Goal: Task Accomplishment & Management: Manage account settings

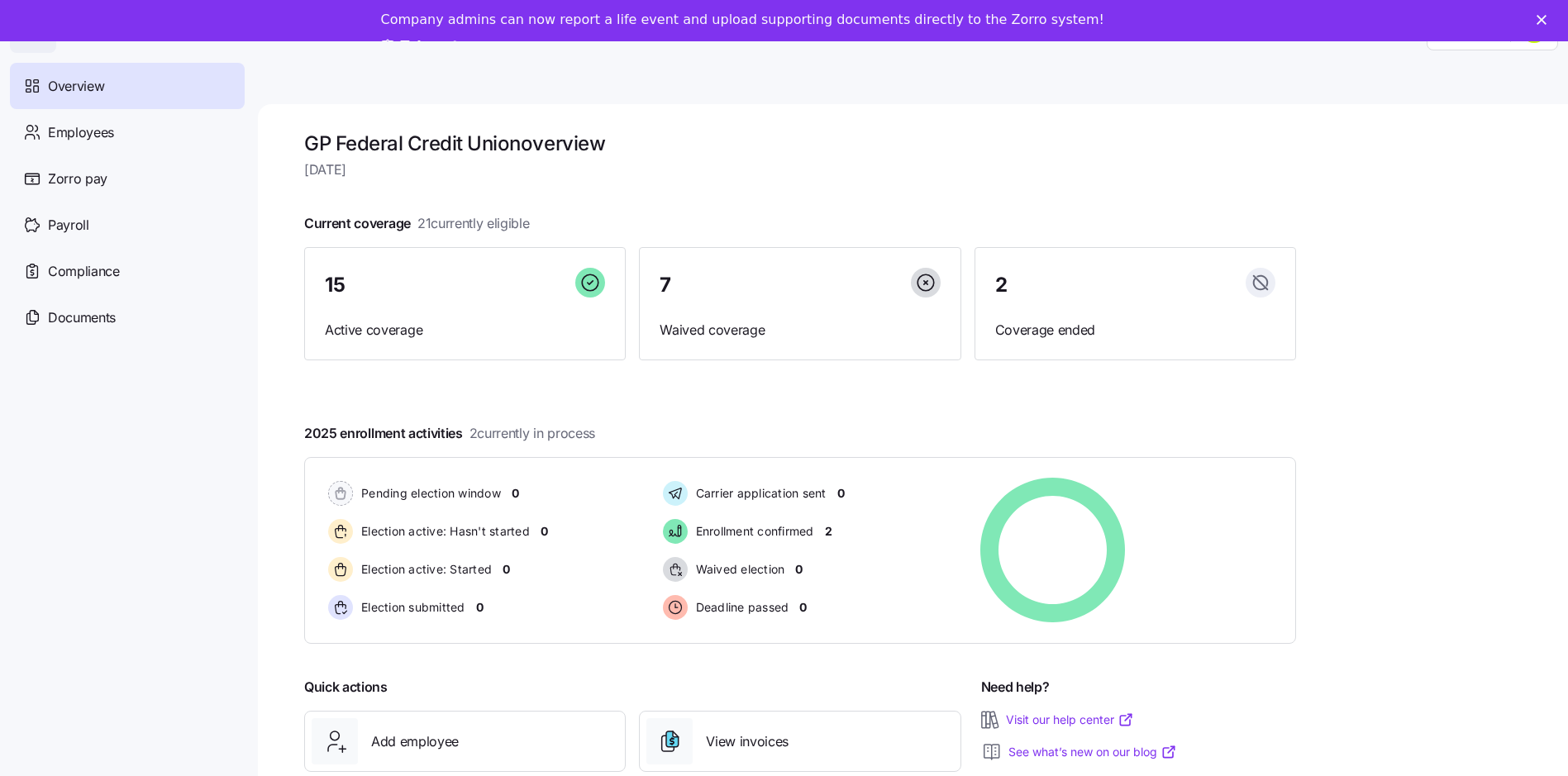
click at [345, 313] on div "15 Active coverage" at bounding box center [465, 305] width 321 height 114
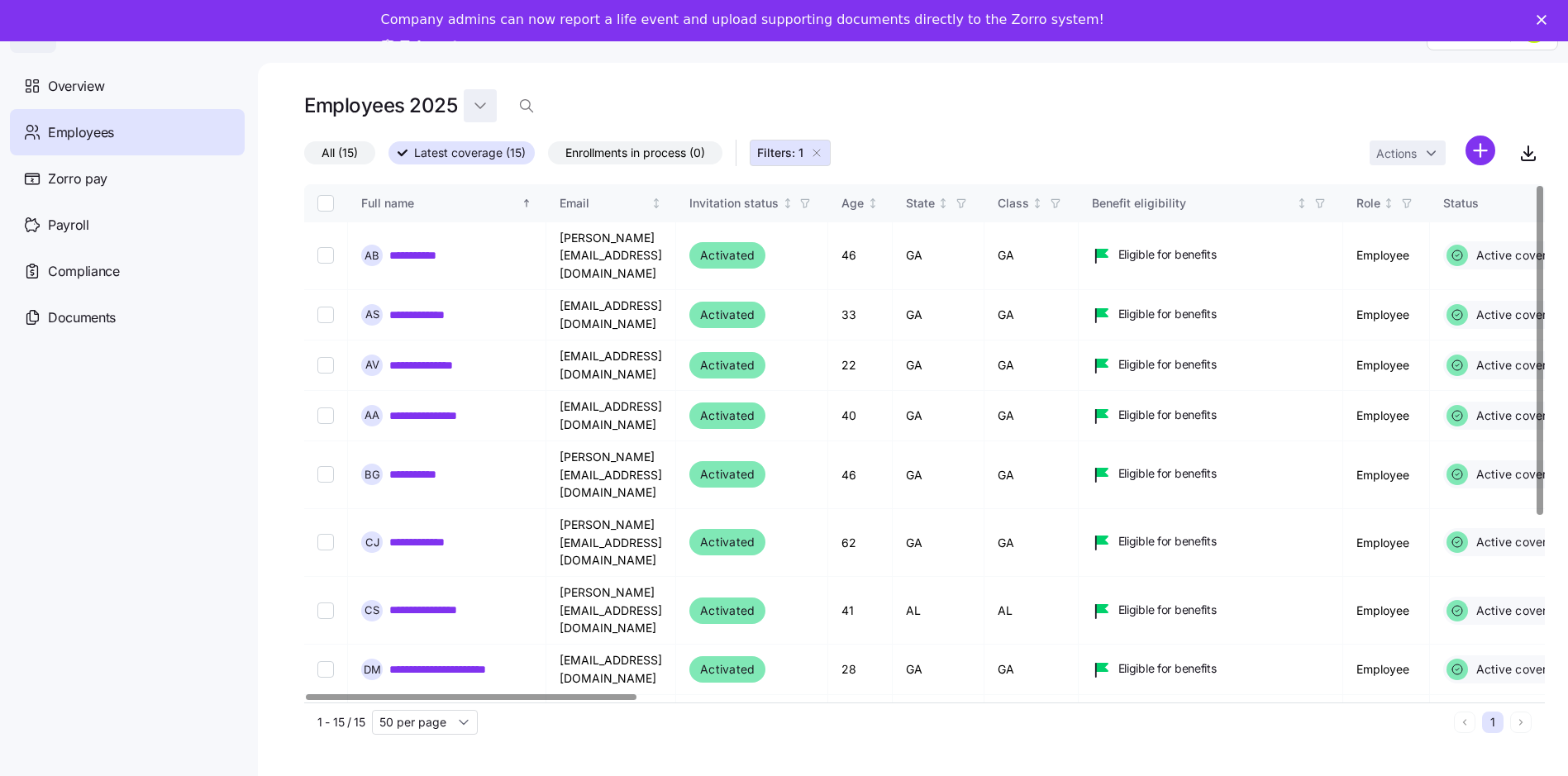
click at [476, 79] on html "**********" at bounding box center [784, 362] width 1568 height 808
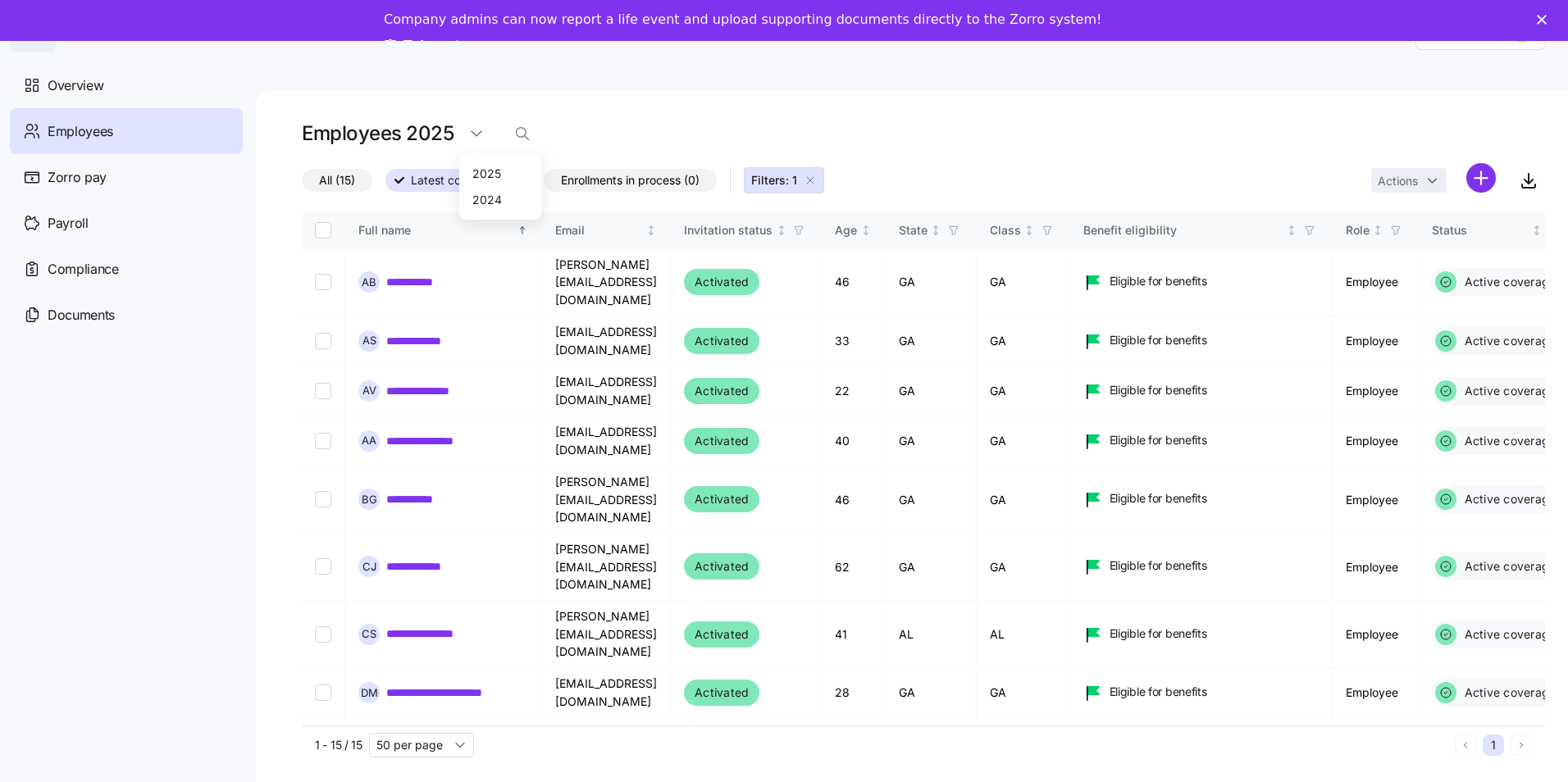
click at [474, 97] on html "**********" at bounding box center [784, 374] width 1568 height 854
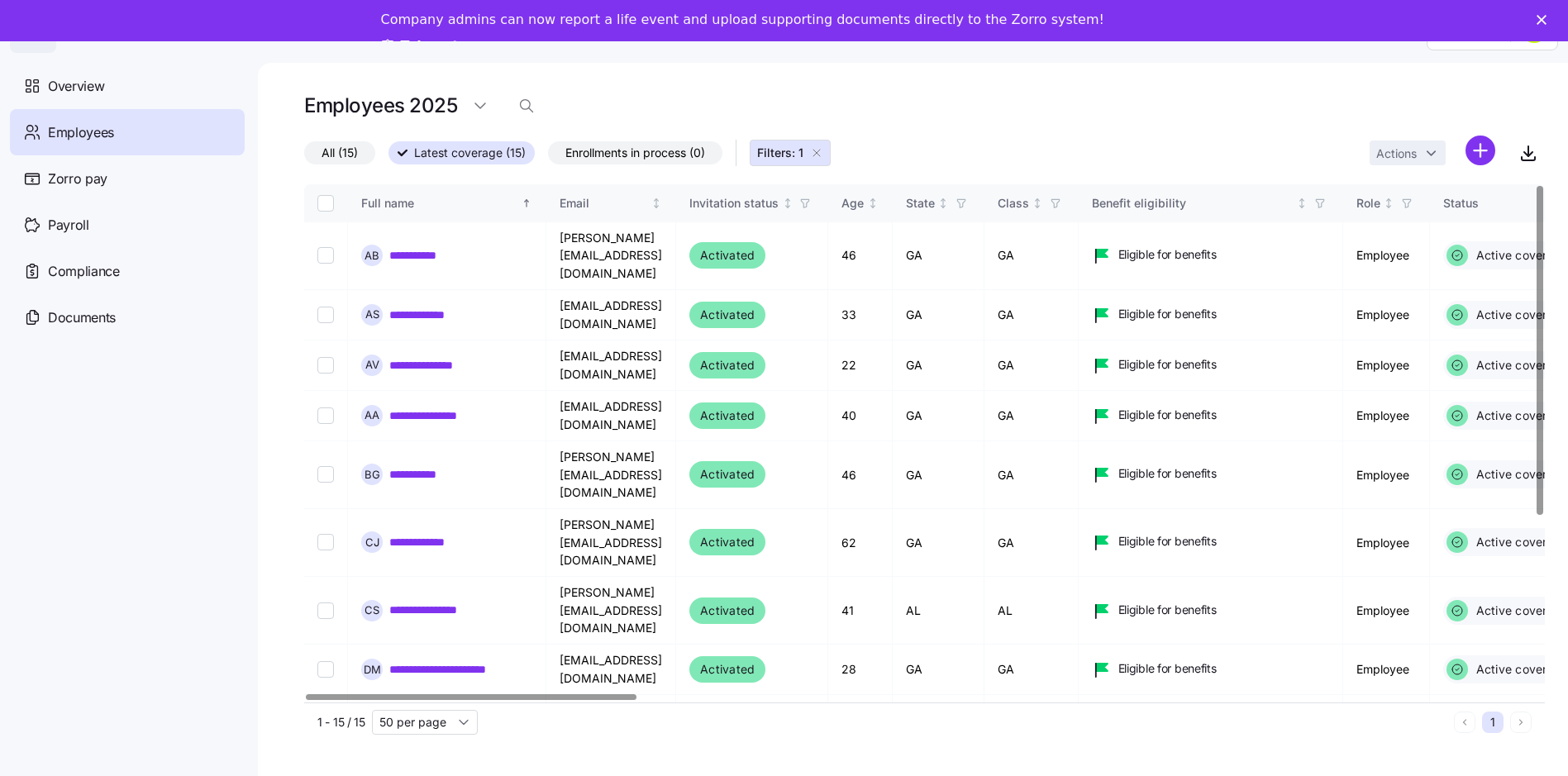
click at [397, 200] on div "Full name" at bounding box center [440, 204] width 157 height 18
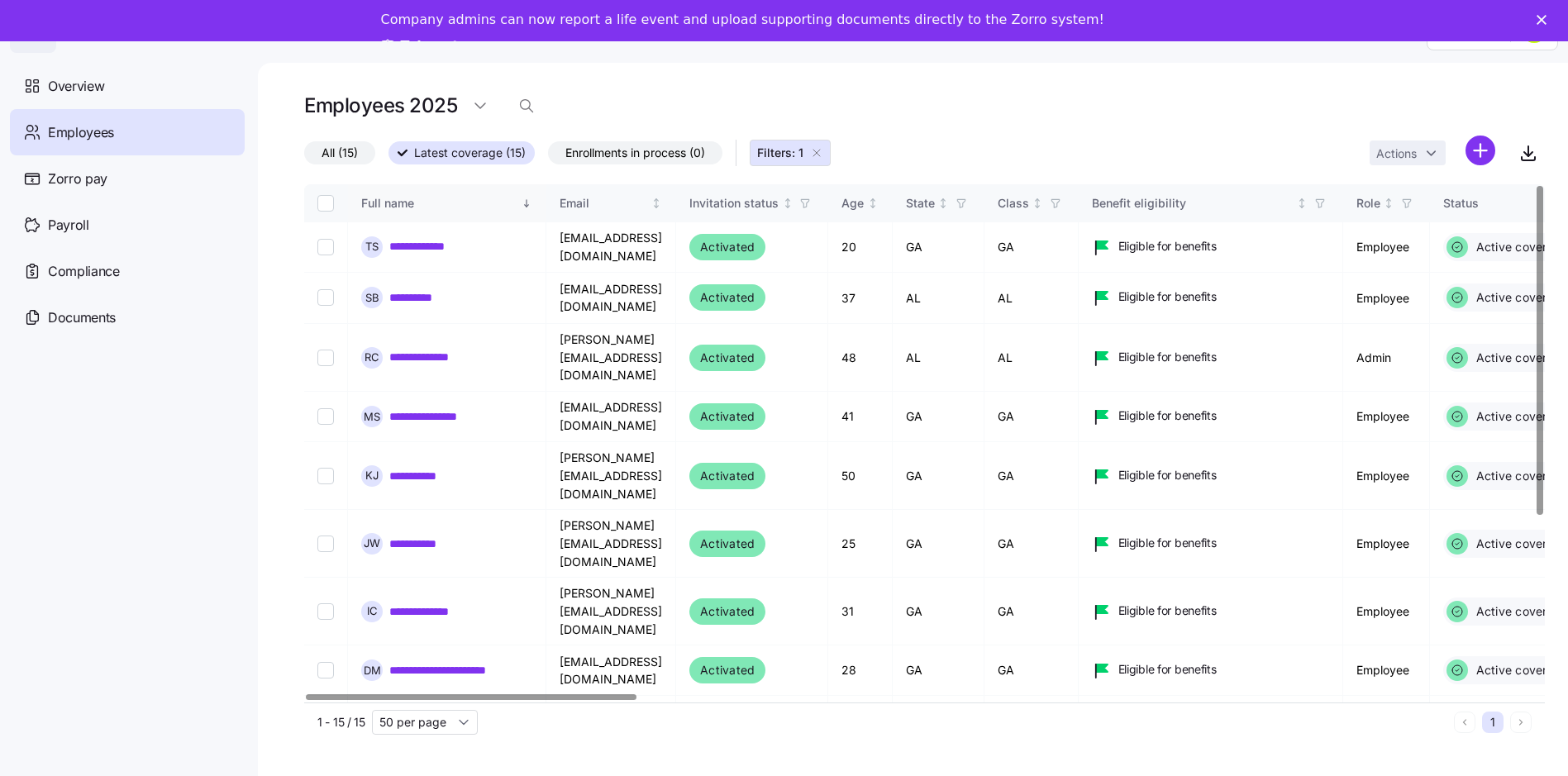
click at [396, 200] on div "Full name" at bounding box center [440, 204] width 157 height 18
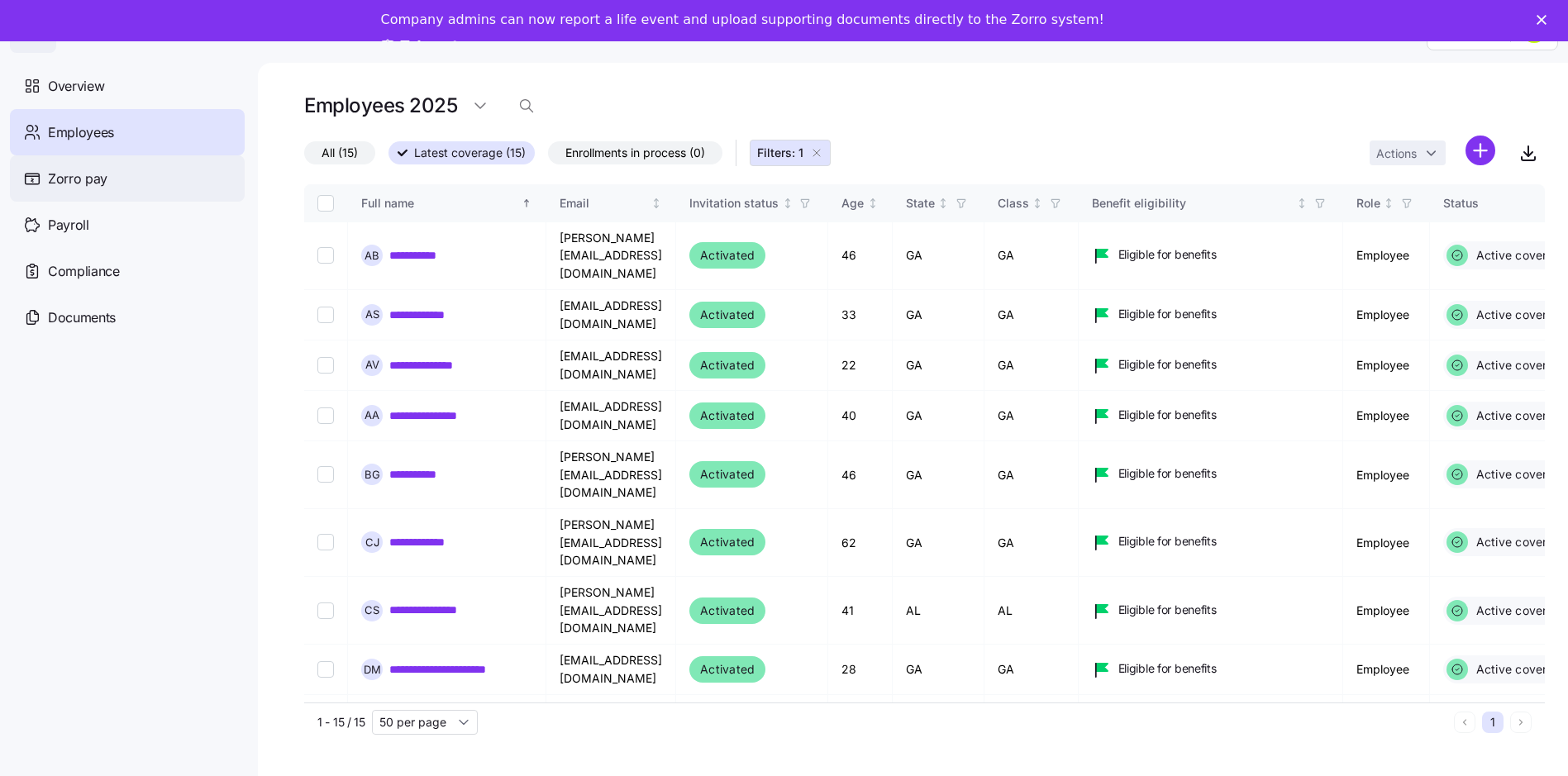
click at [76, 170] on span "Zorro pay" at bounding box center [77, 179] width 60 height 21
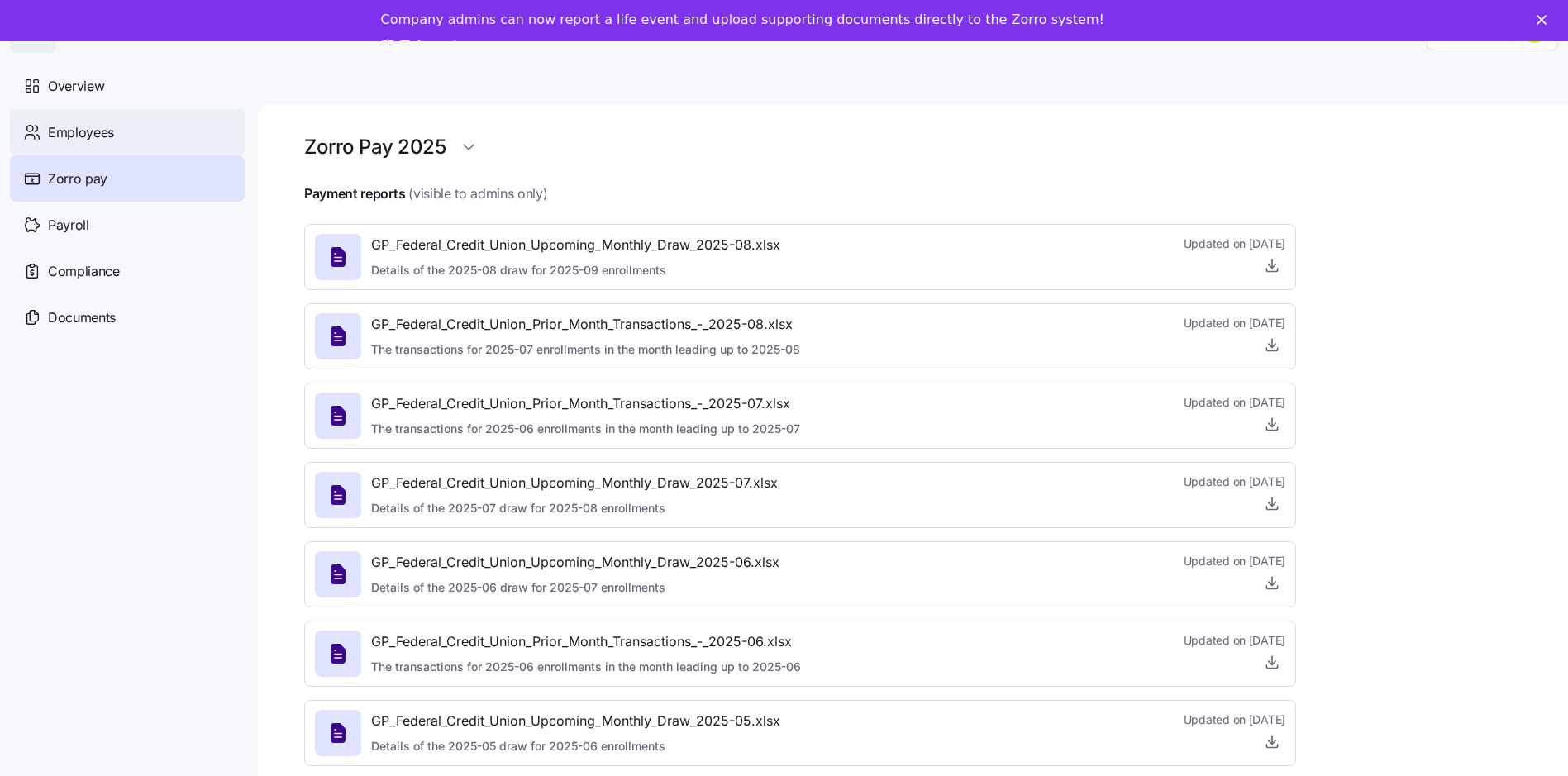
click at [86, 122] on span "Employees" at bounding box center [81, 133] width 66 height 21
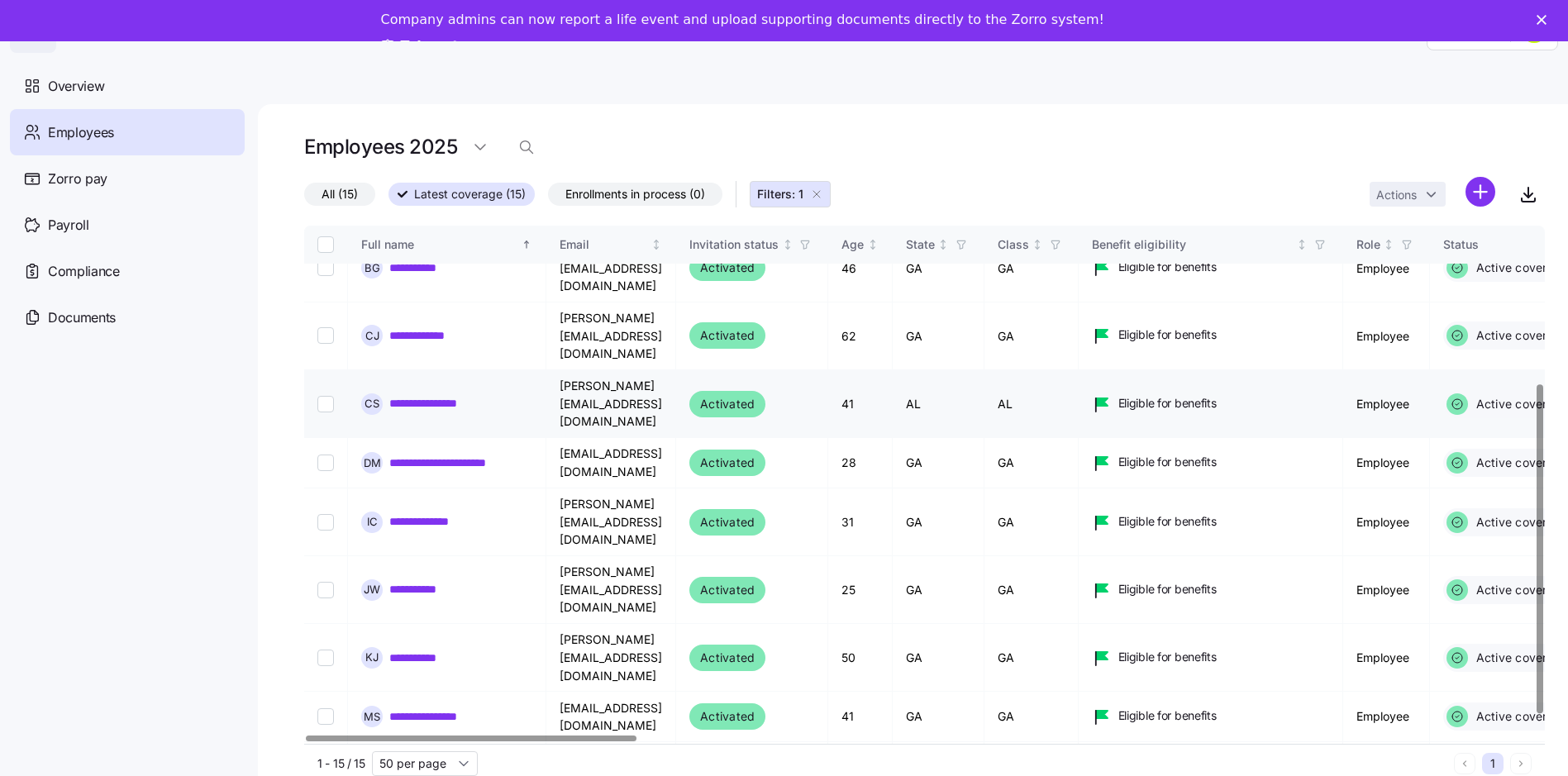
scroll to position [277, 0]
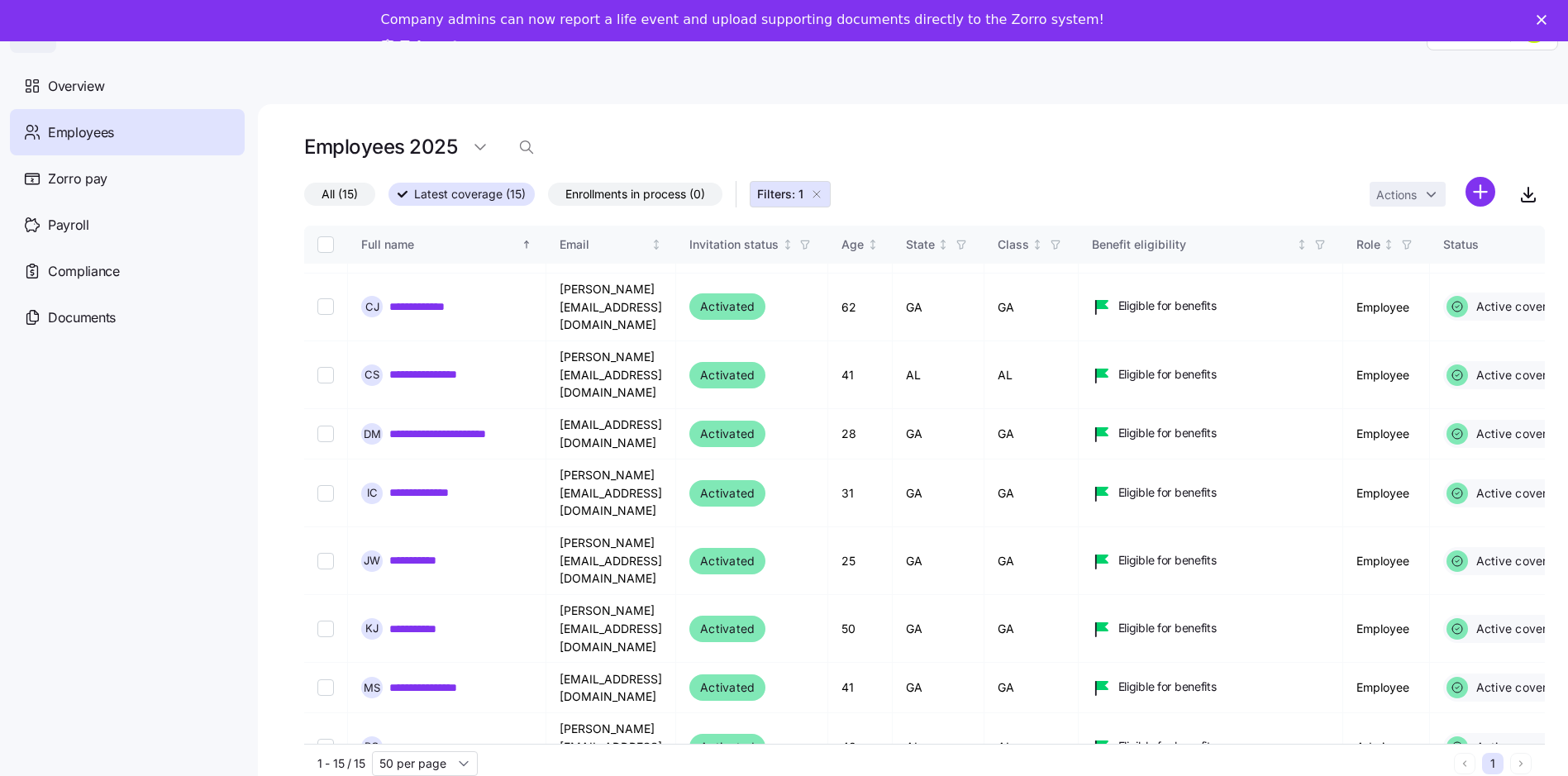
click at [320, 189] on label "All (15)" at bounding box center [340, 195] width 71 height 23
click at [305, 198] on input "All (15)" at bounding box center [305, 198] width 0 height 0
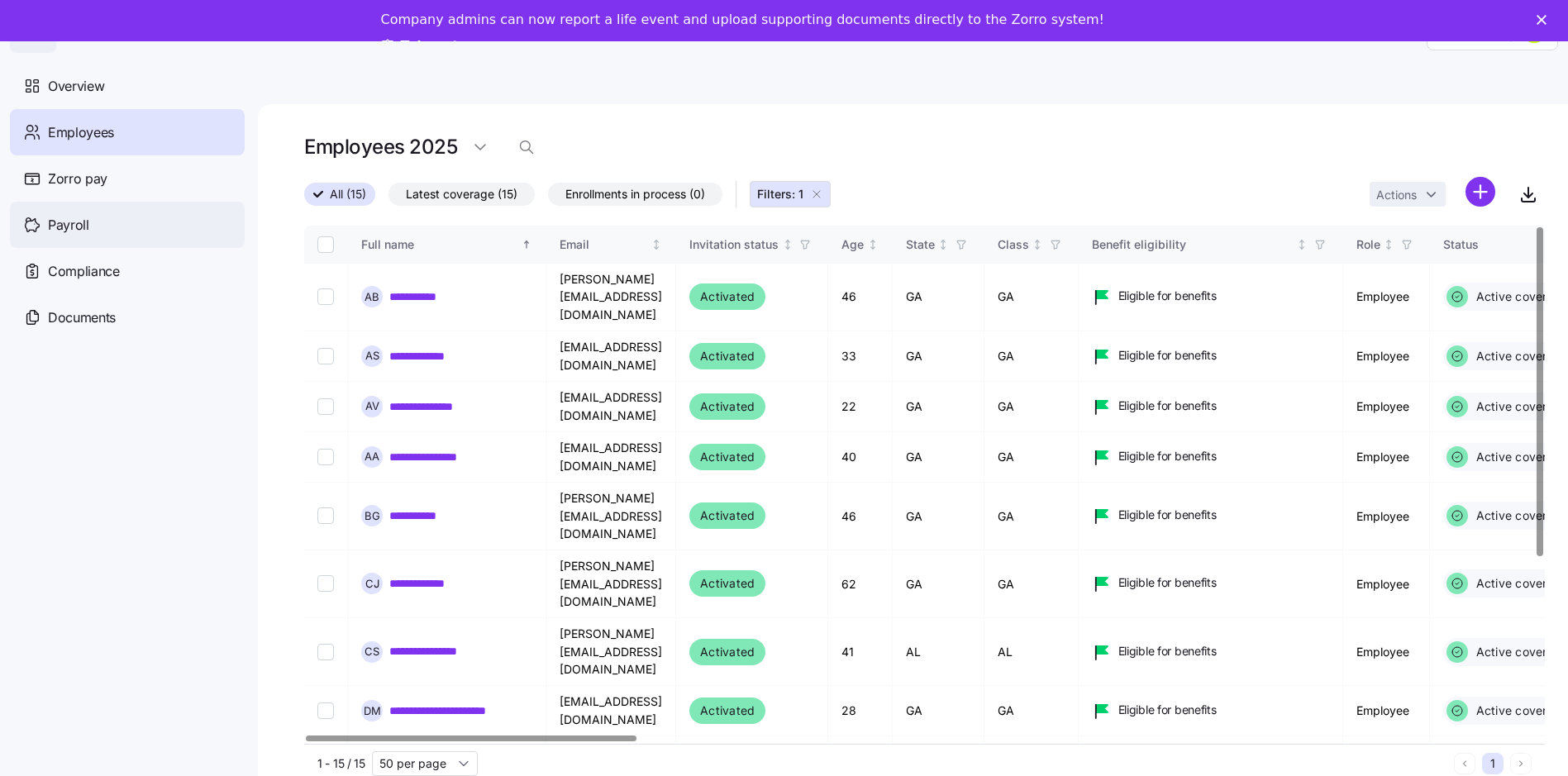
click at [64, 224] on span "Payroll" at bounding box center [68, 225] width 41 height 21
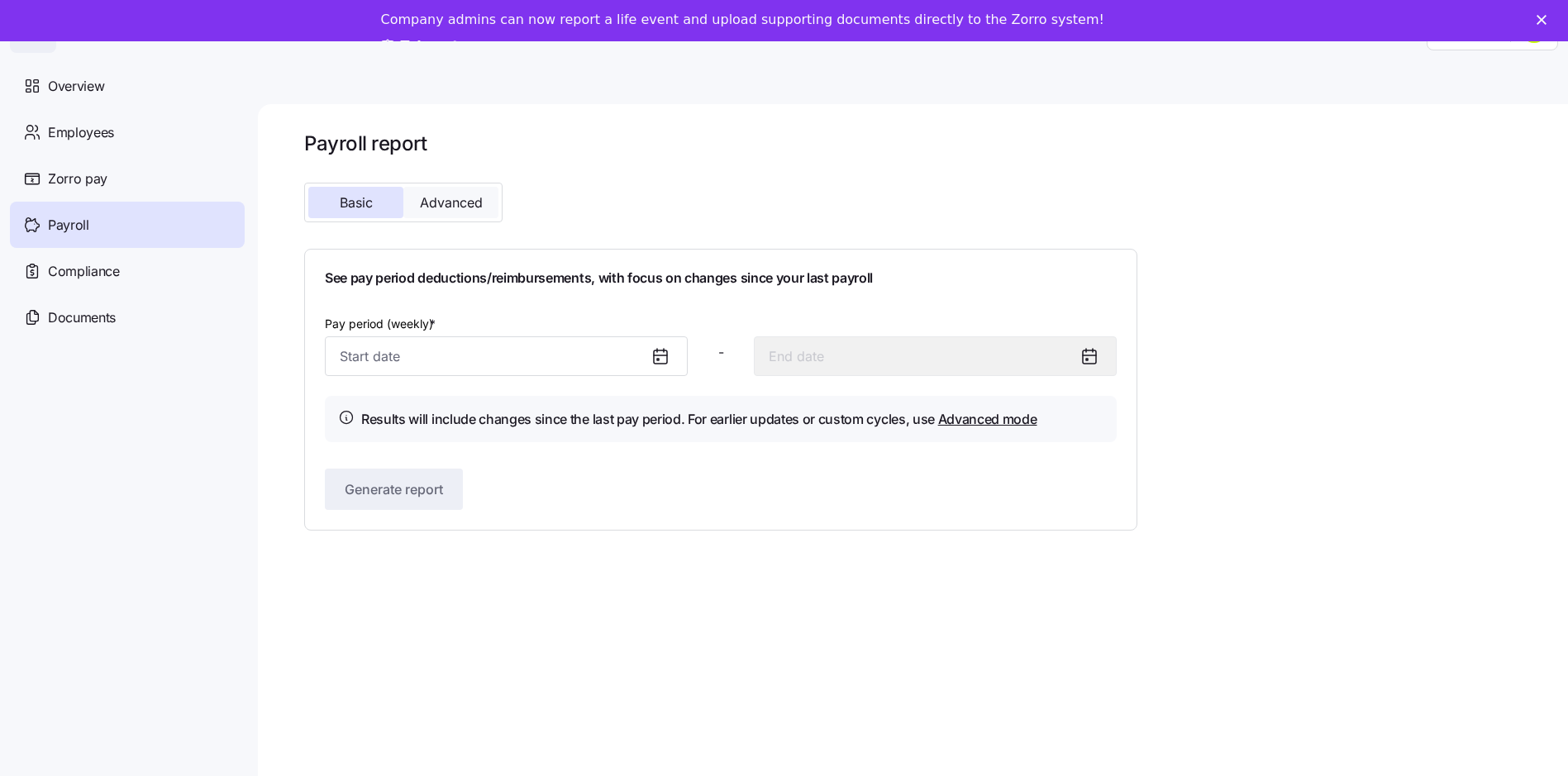
click at [437, 194] on button "Advanced" at bounding box center [451, 202] width 95 height 31
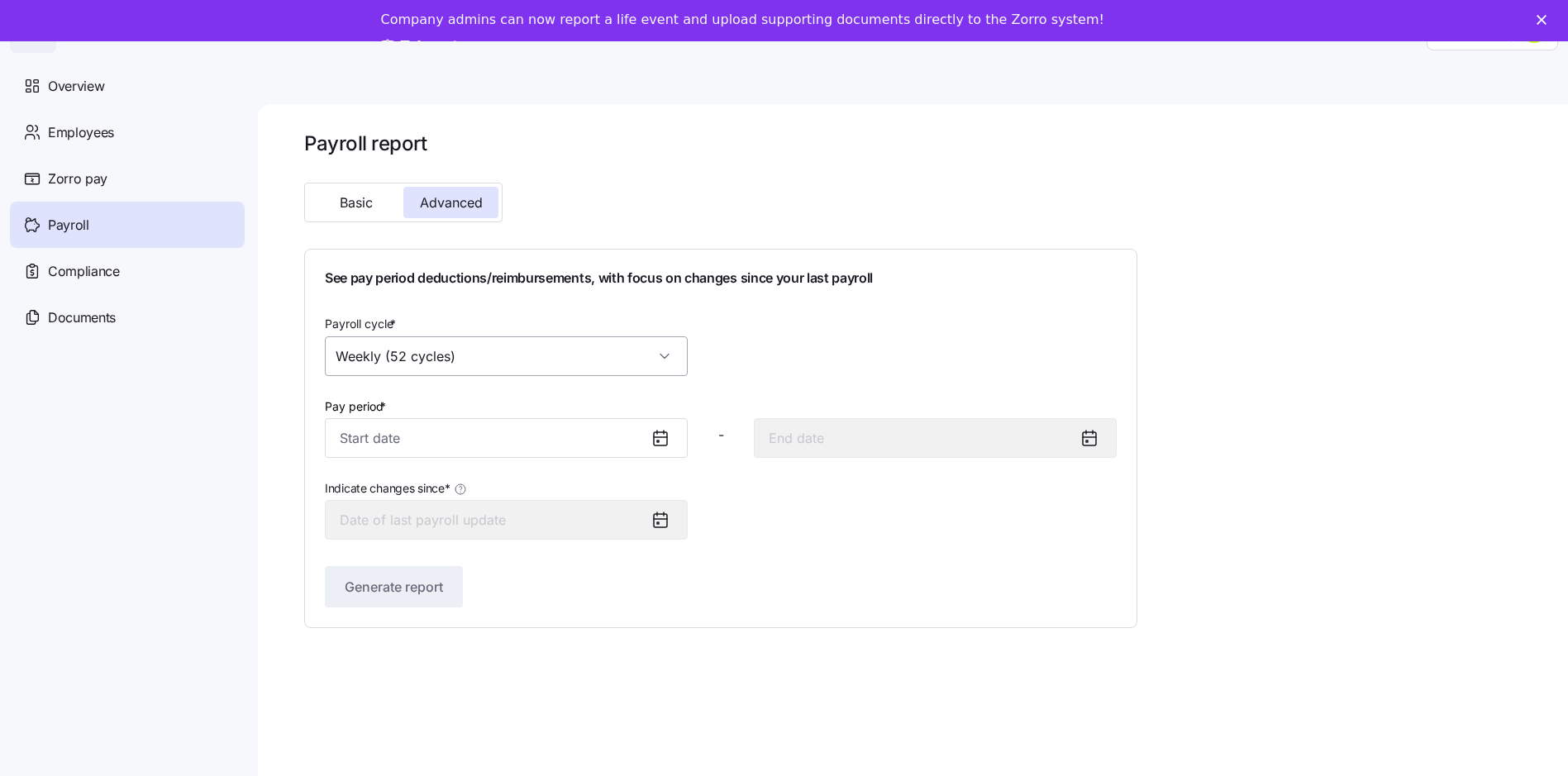
scroll to position [54, 0]
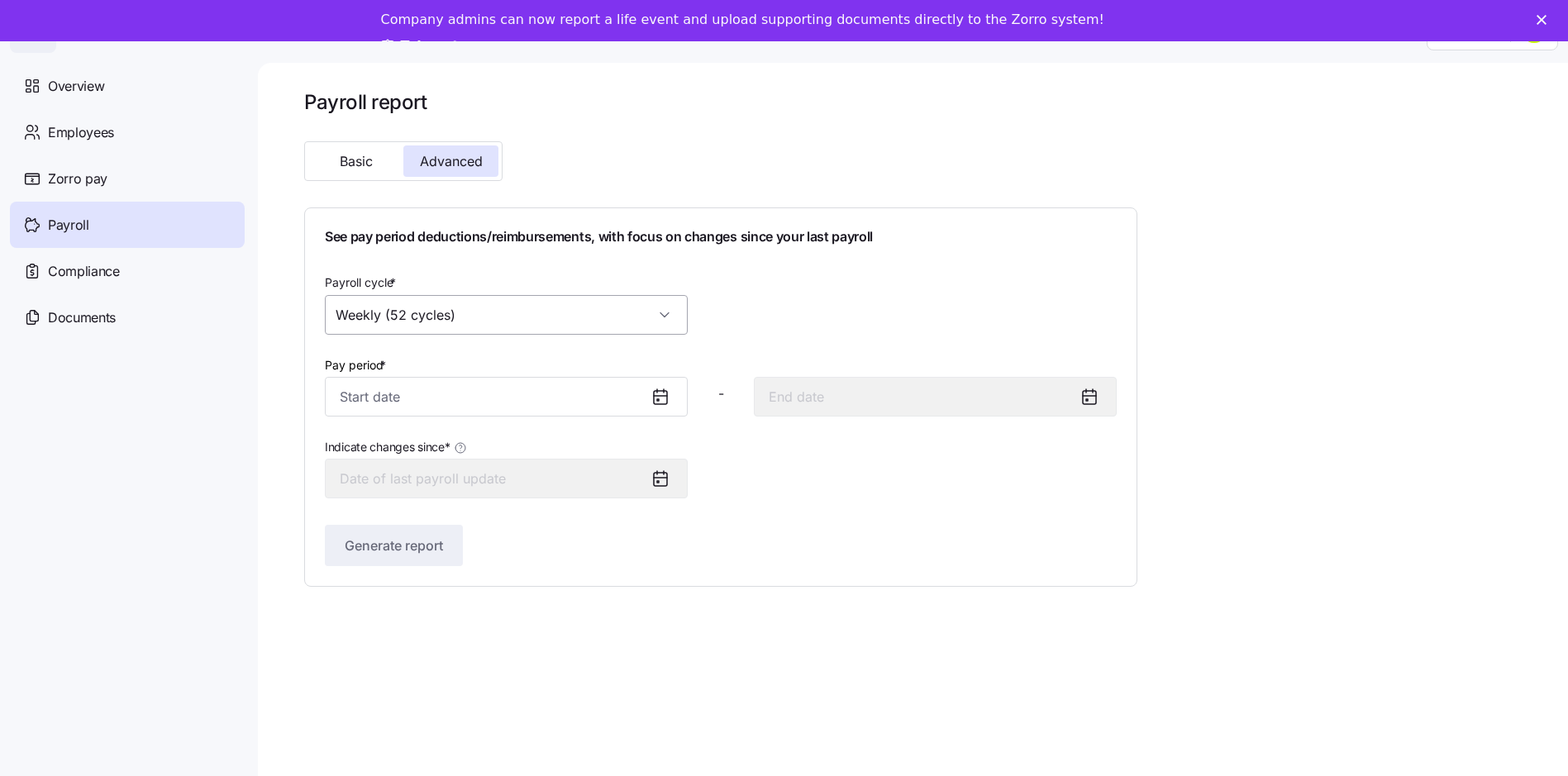
click at [468, 310] on input "Weekly (52 cycles)" at bounding box center [506, 315] width 363 height 39
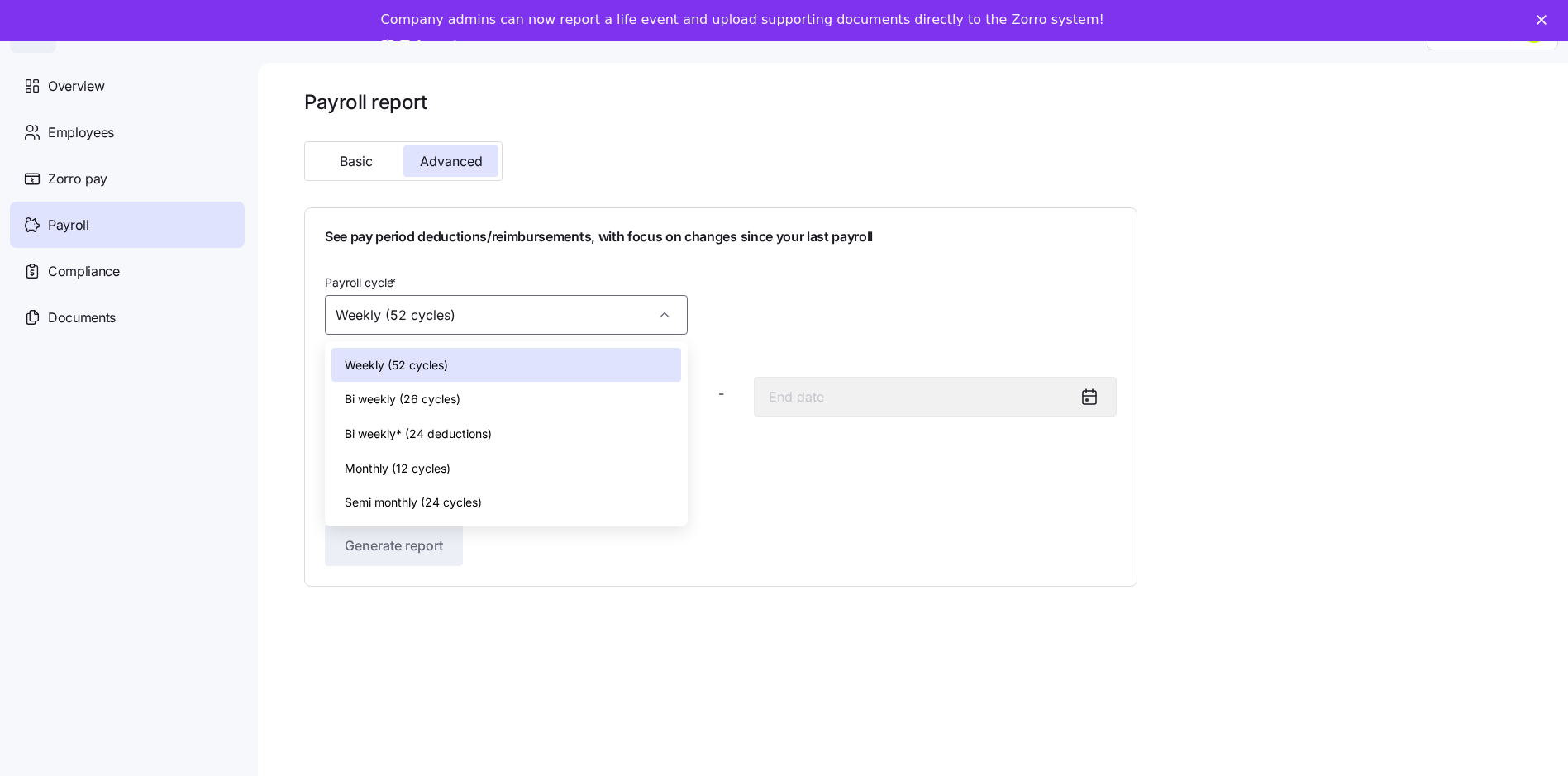
click at [201, 343] on nav "Overview Employees Zorro pay Payroll Compliance Documents" at bounding box center [128, 414] width 258 height 723
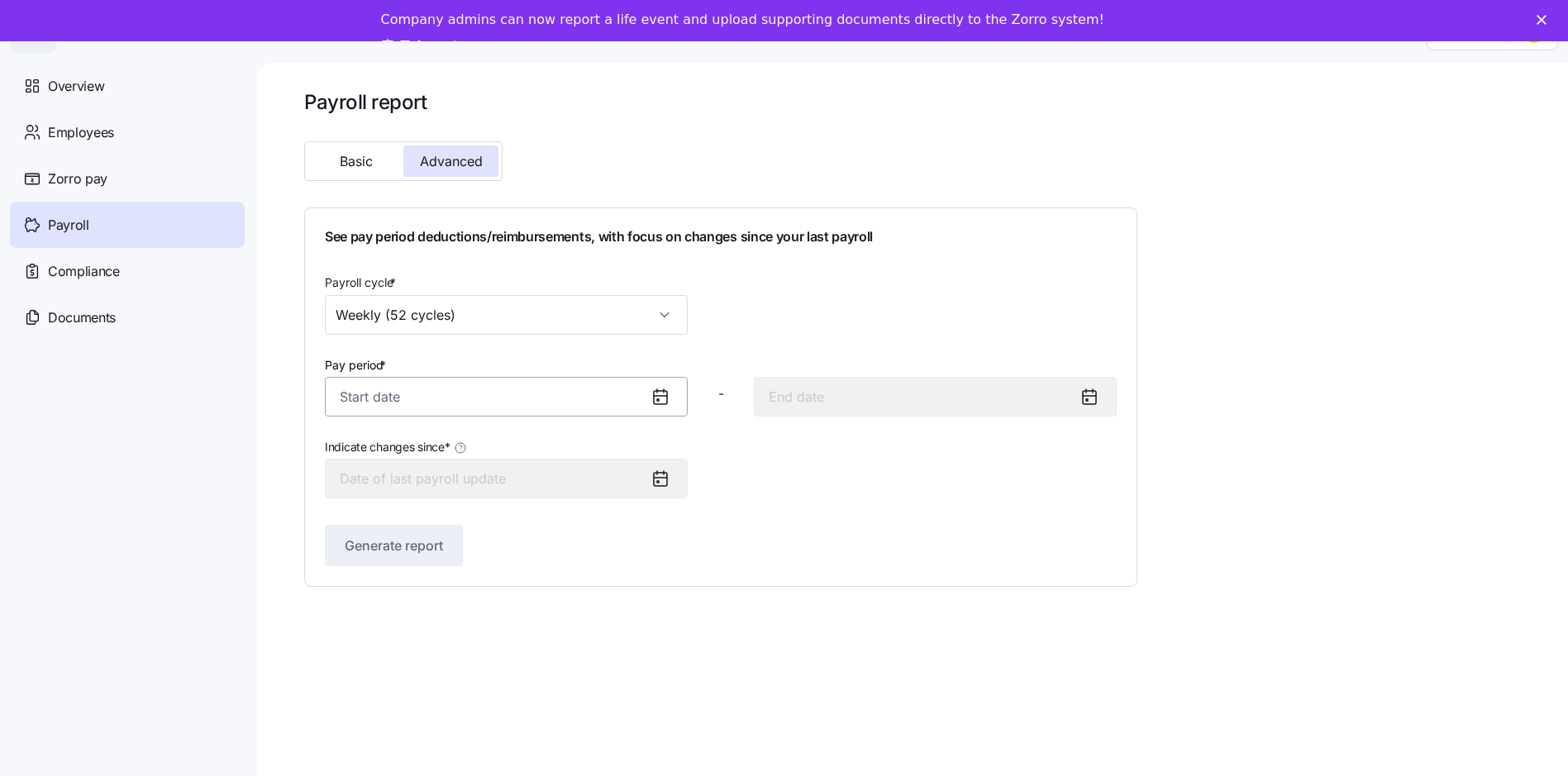
click at [420, 378] on input "Pay period *" at bounding box center [506, 396] width 363 height 39
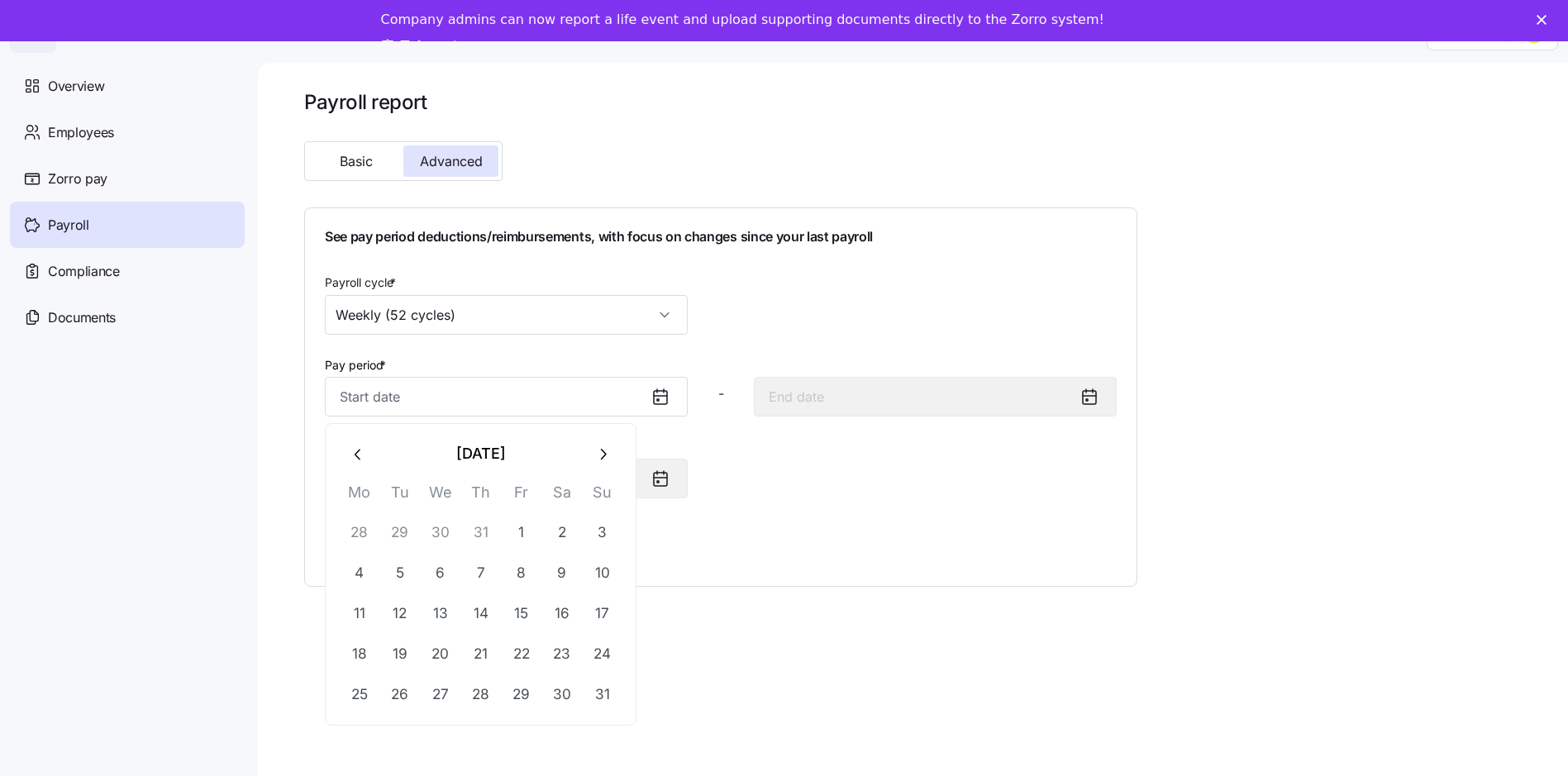
click at [607, 445] on icon "button" at bounding box center [602, 455] width 18 height 18
click at [597, 518] on button "7" at bounding box center [602, 533] width 39 height 39
type input "[DATE]"
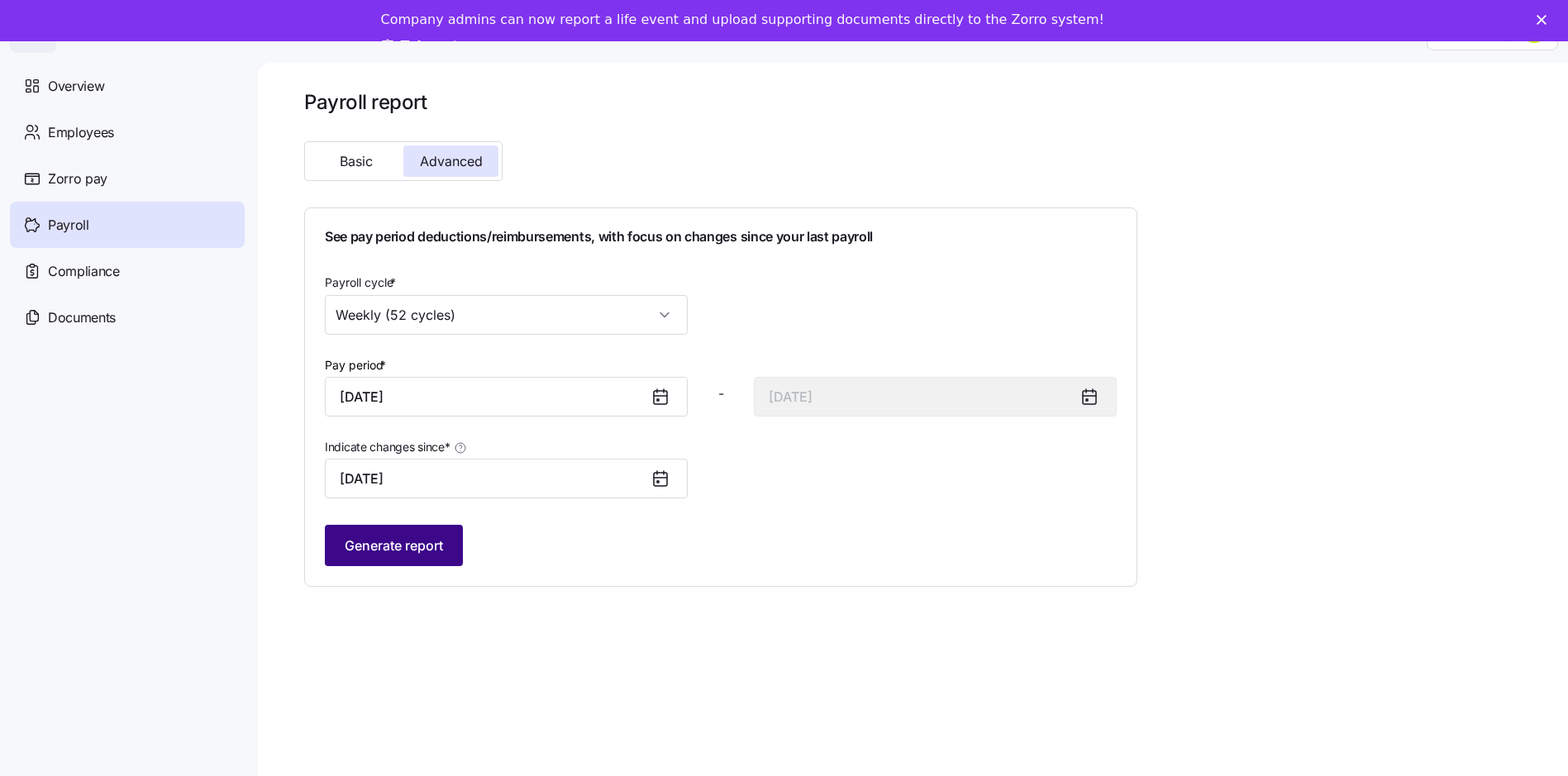
click at [390, 535] on span "Generate report" at bounding box center [393, 545] width 98 height 20
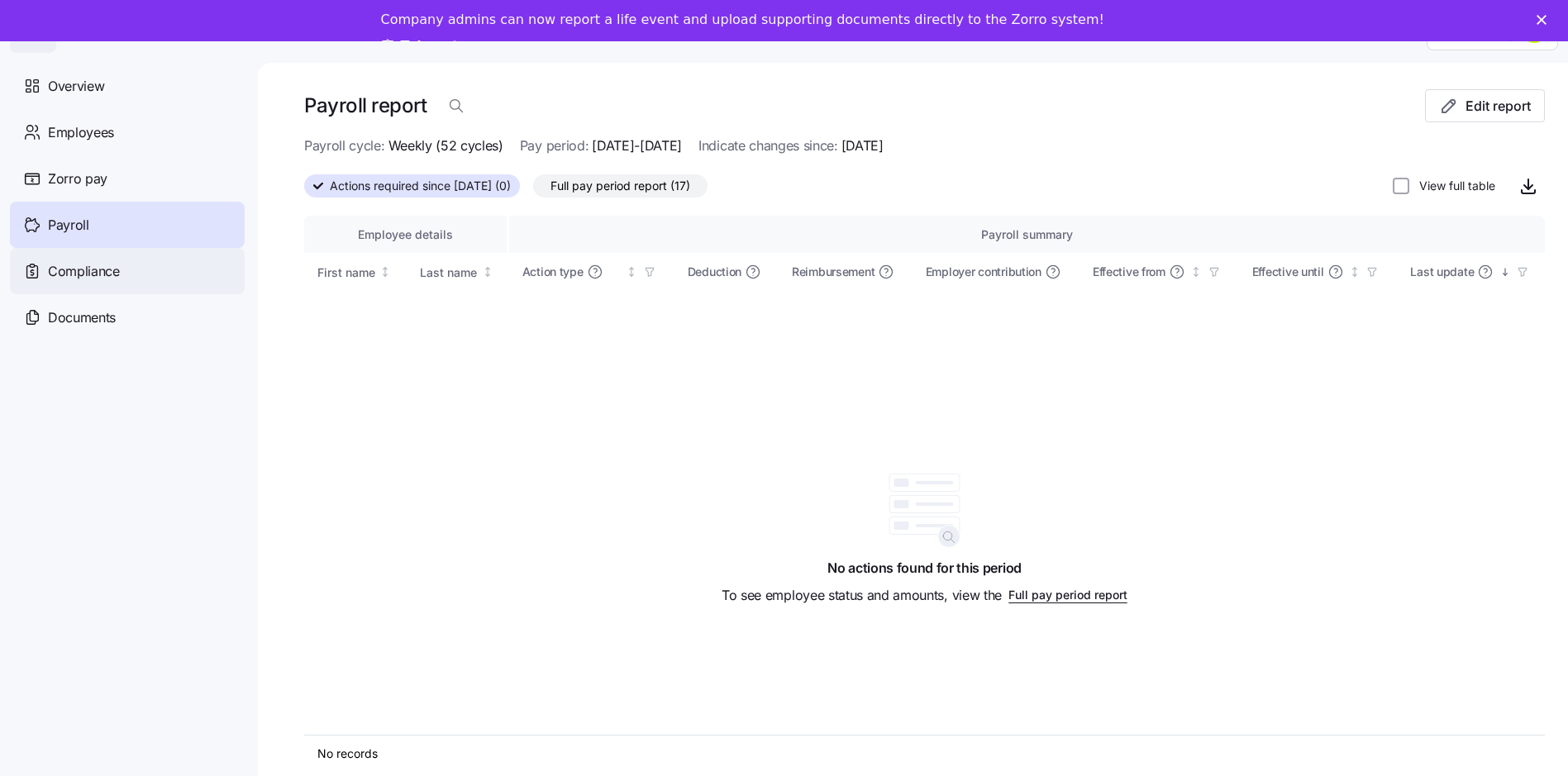
click at [105, 279] on span "Compliance" at bounding box center [84, 271] width 72 height 21
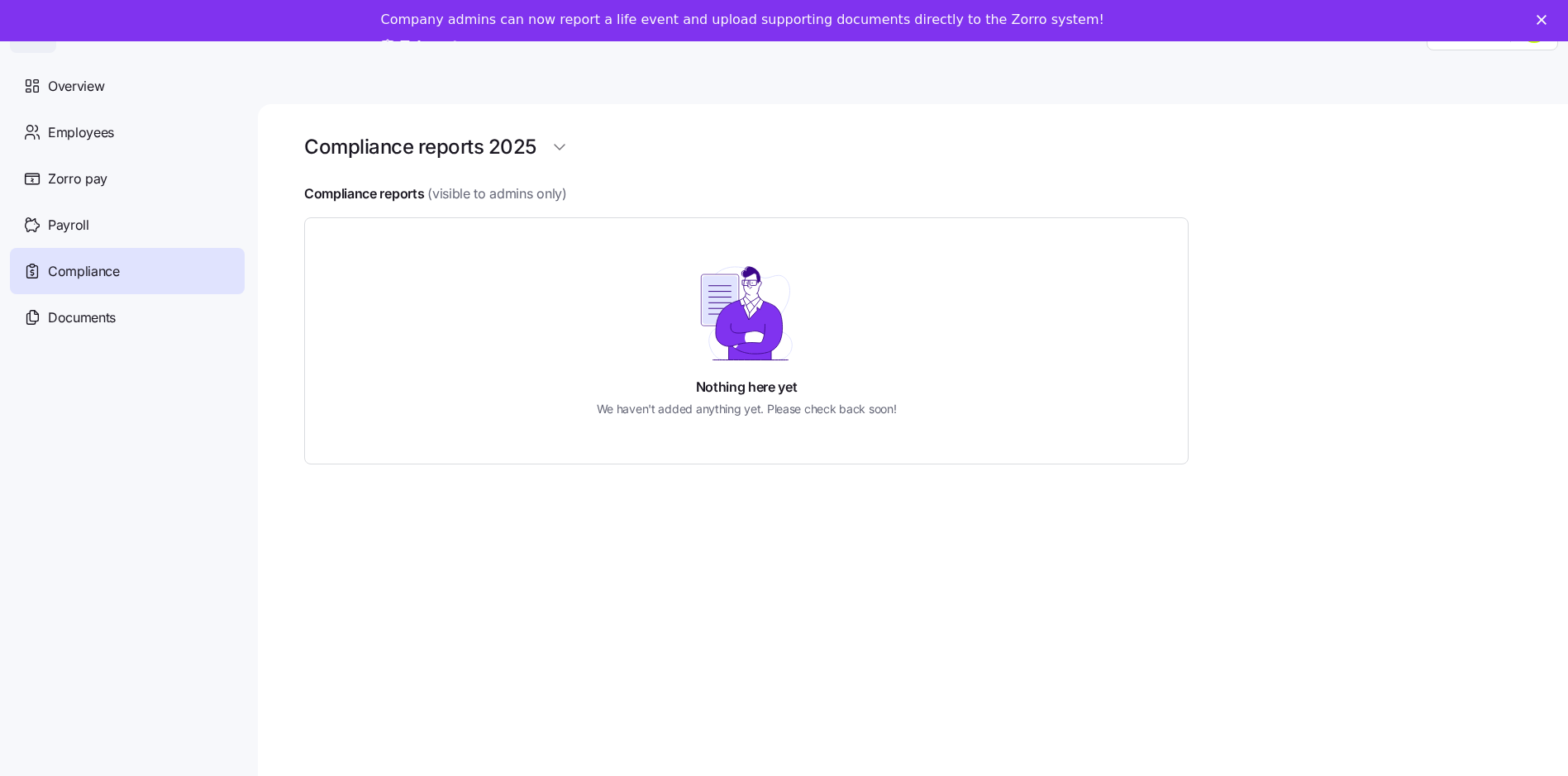
click at [102, 133] on span "Employees" at bounding box center [81, 133] width 66 height 21
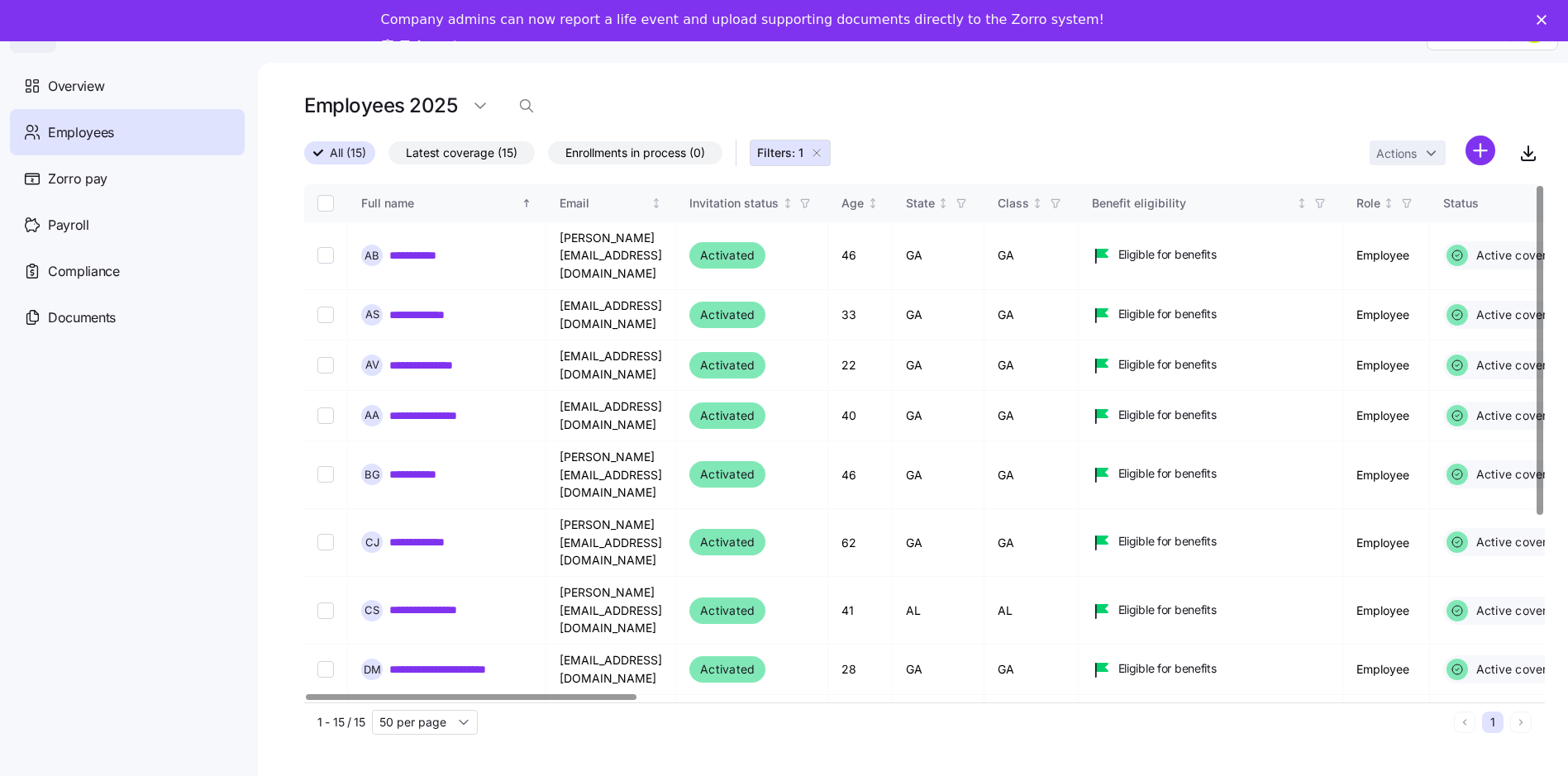
click at [608, 146] on span "Enrollments in process (0)" at bounding box center [635, 153] width 140 height 22
click at [548, 157] on input "Enrollments in process (0)" at bounding box center [548, 157] width 0 height 0
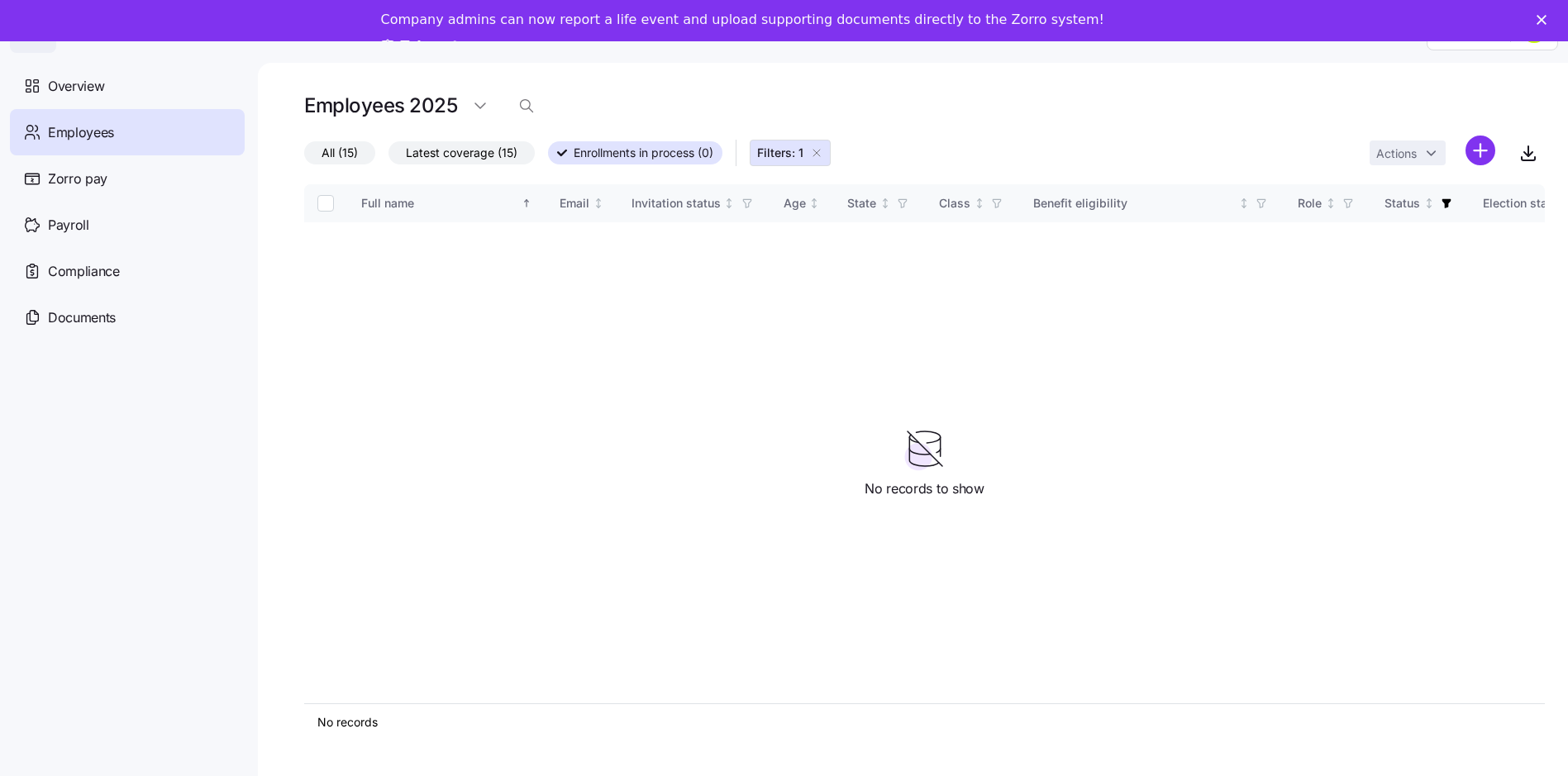
click at [455, 143] on span "Latest coverage (15)" at bounding box center [461, 153] width 112 height 22
click at [388, 157] on input "Latest coverage (15)" at bounding box center [388, 157] width 0 height 0
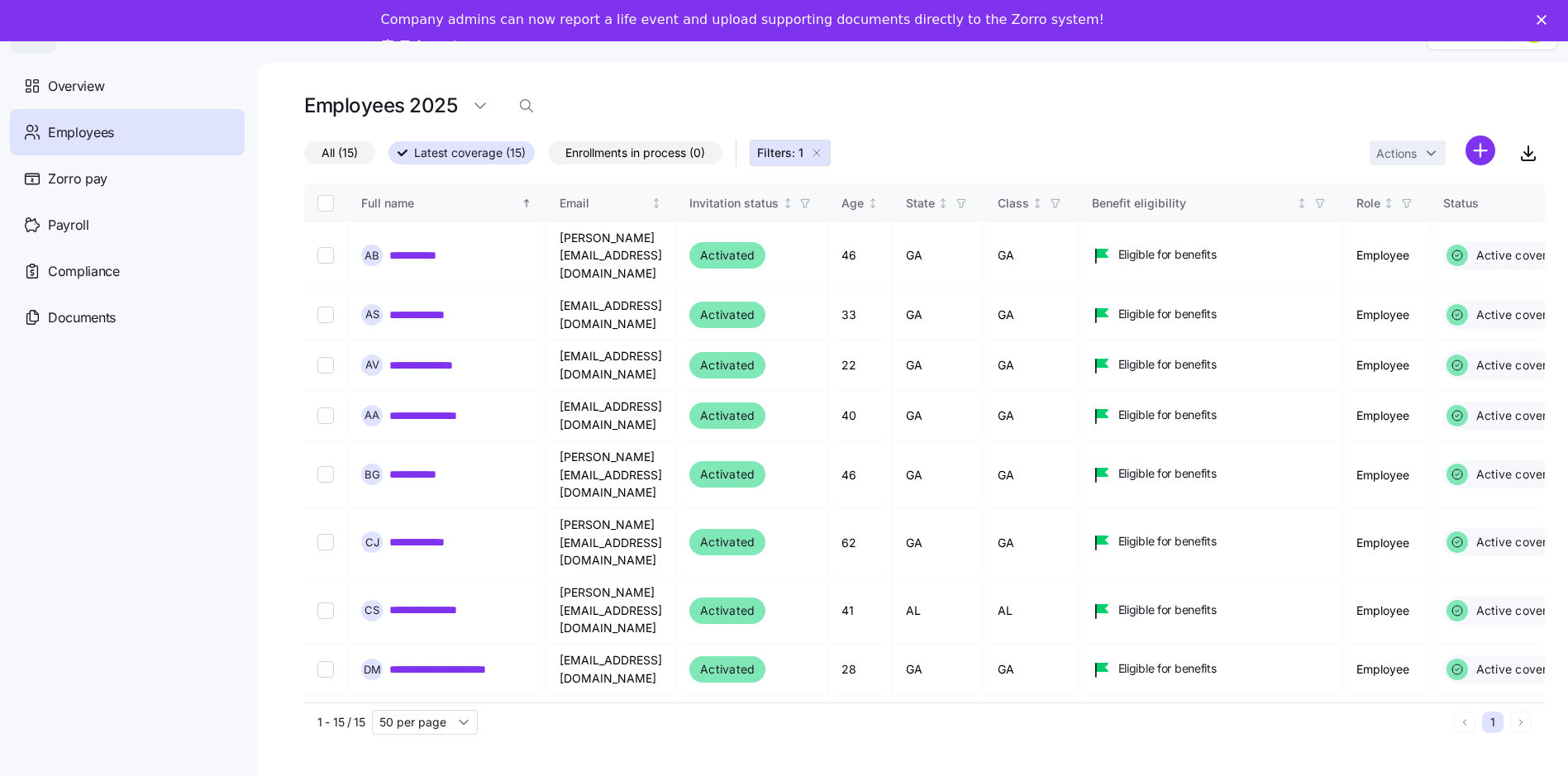
click at [336, 142] on span "All (15)" at bounding box center [339, 153] width 36 height 22
click at [305, 157] on input "All (15)" at bounding box center [305, 157] width 0 height 0
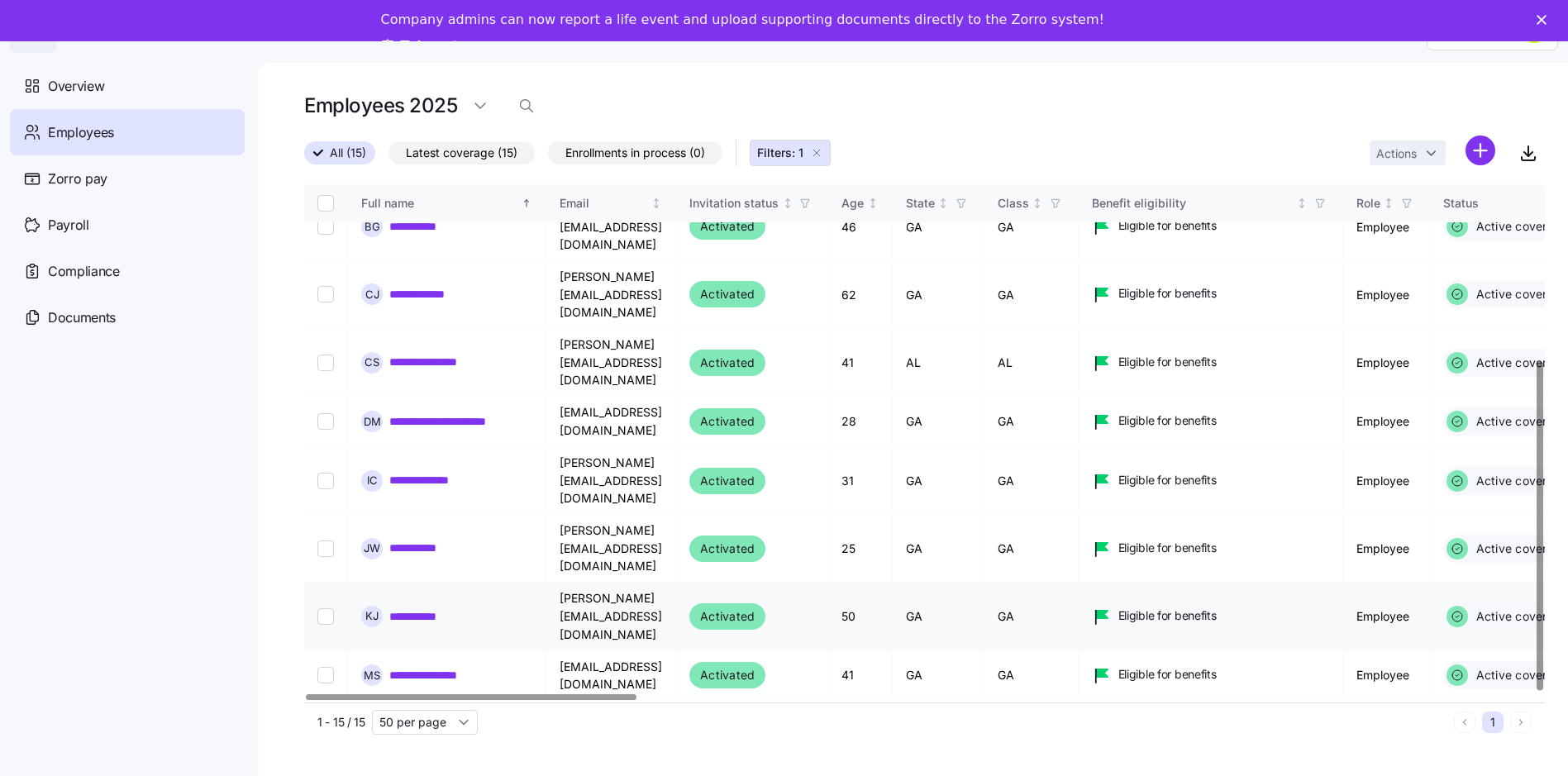
scroll to position [277, 0]
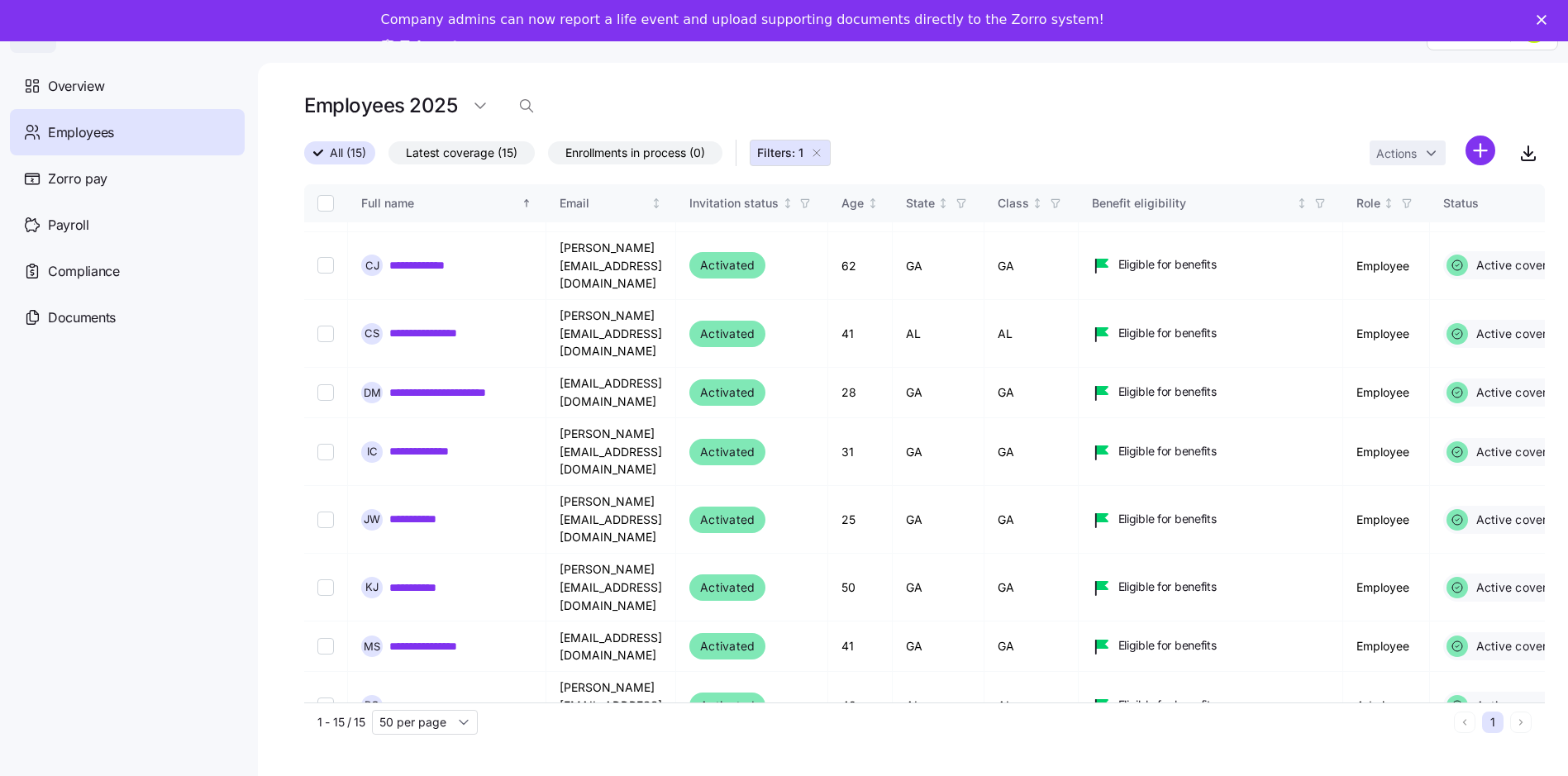
click at [815, 146] on icon "button" at bounding box center [817, 153] width 13 height 13
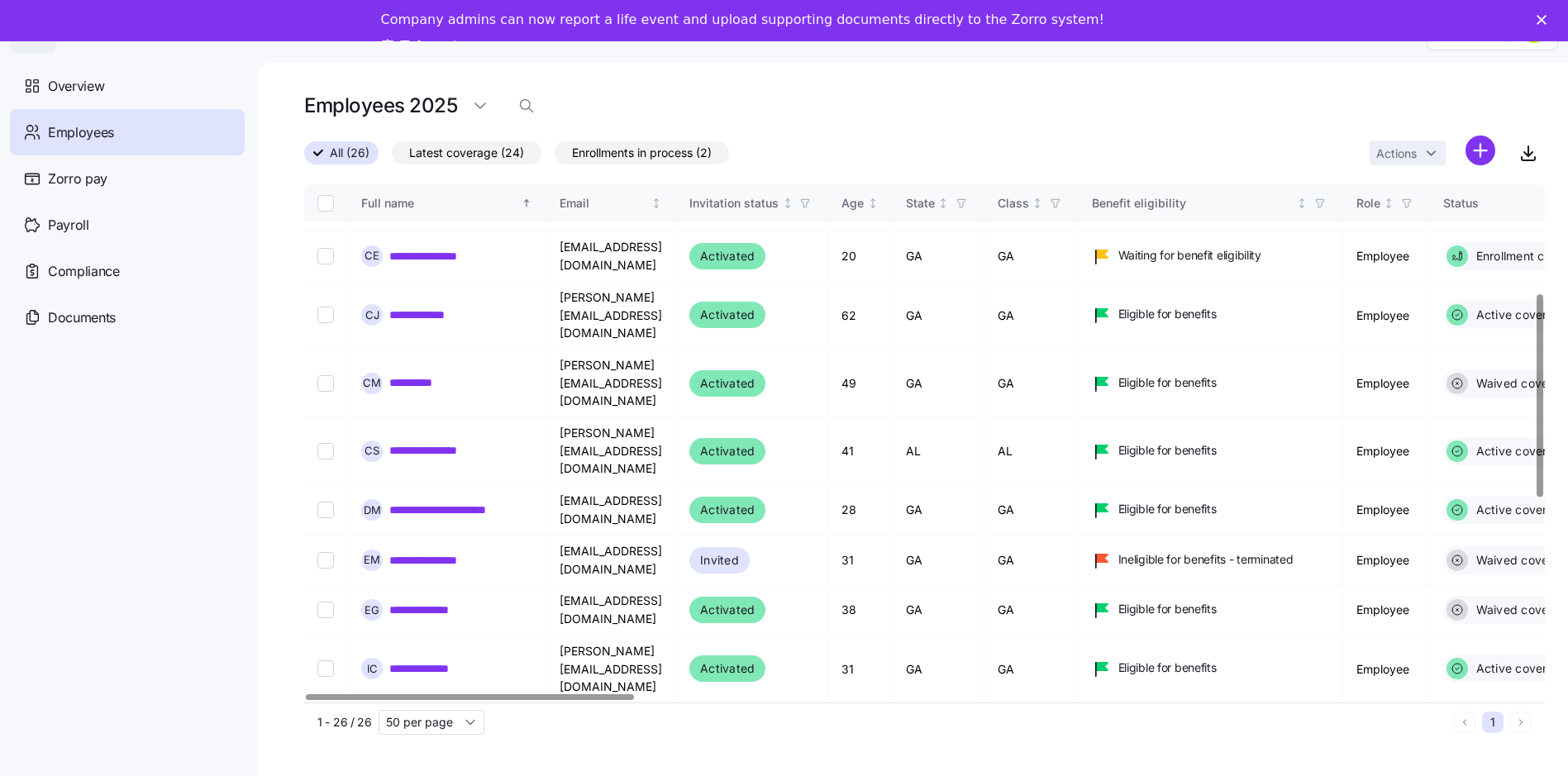
scroll to position [195, 0]
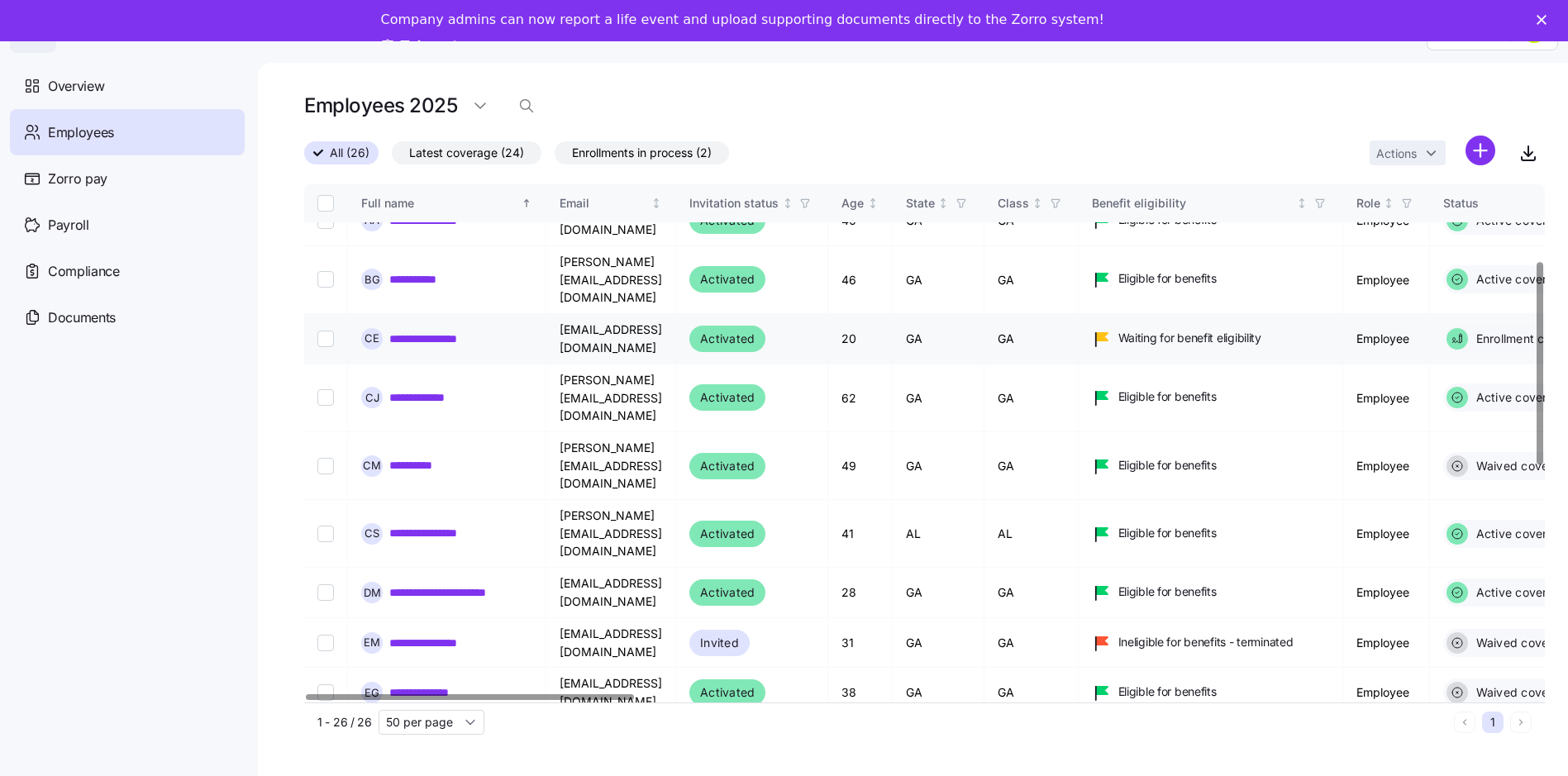
click at [442, 331] on link "**********" at bounding box center [436, 339] width 95 height 17
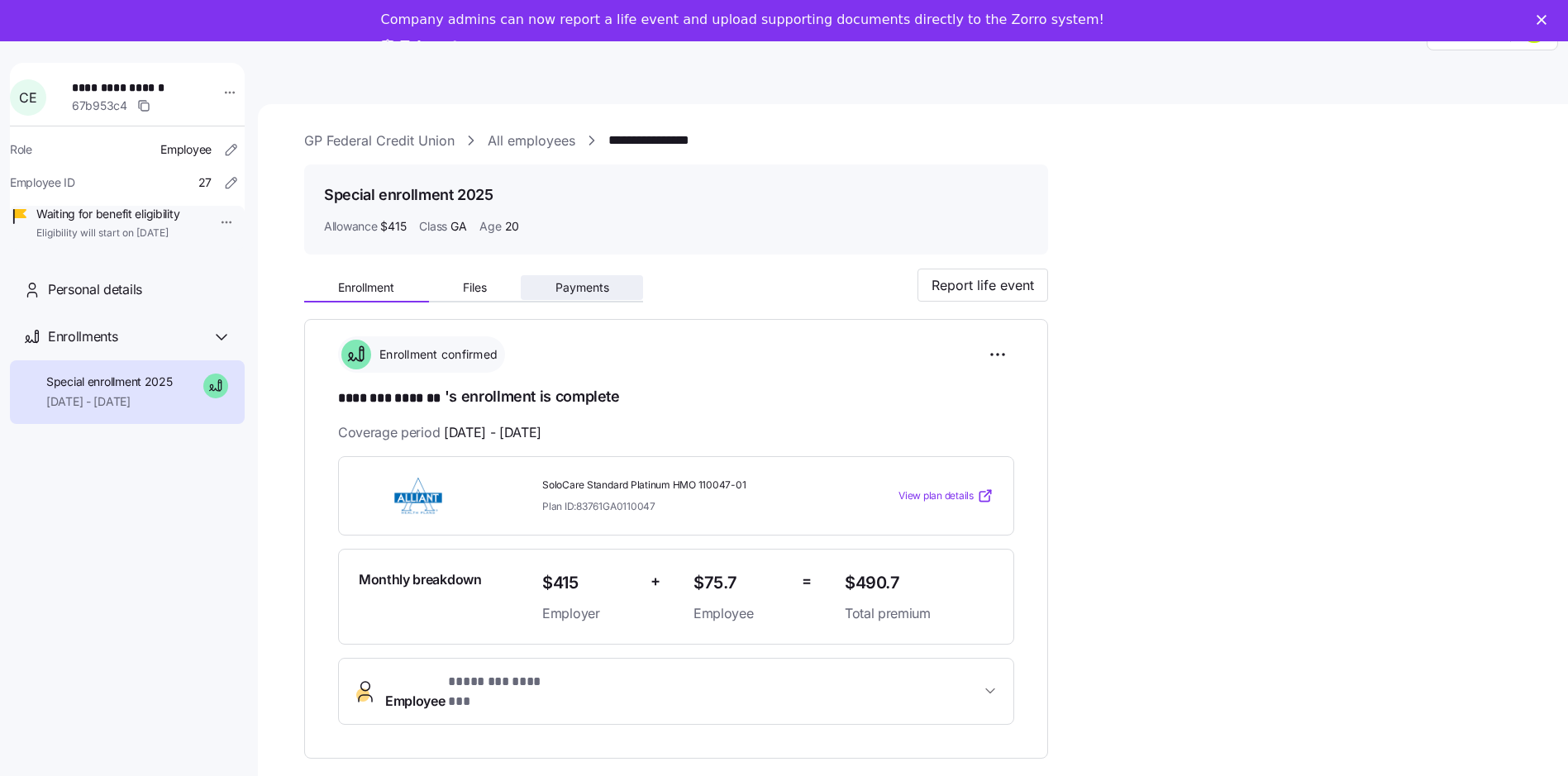
click at [596, 289] on span "Payments" at bounding box center [582, 288] width 54 height 12
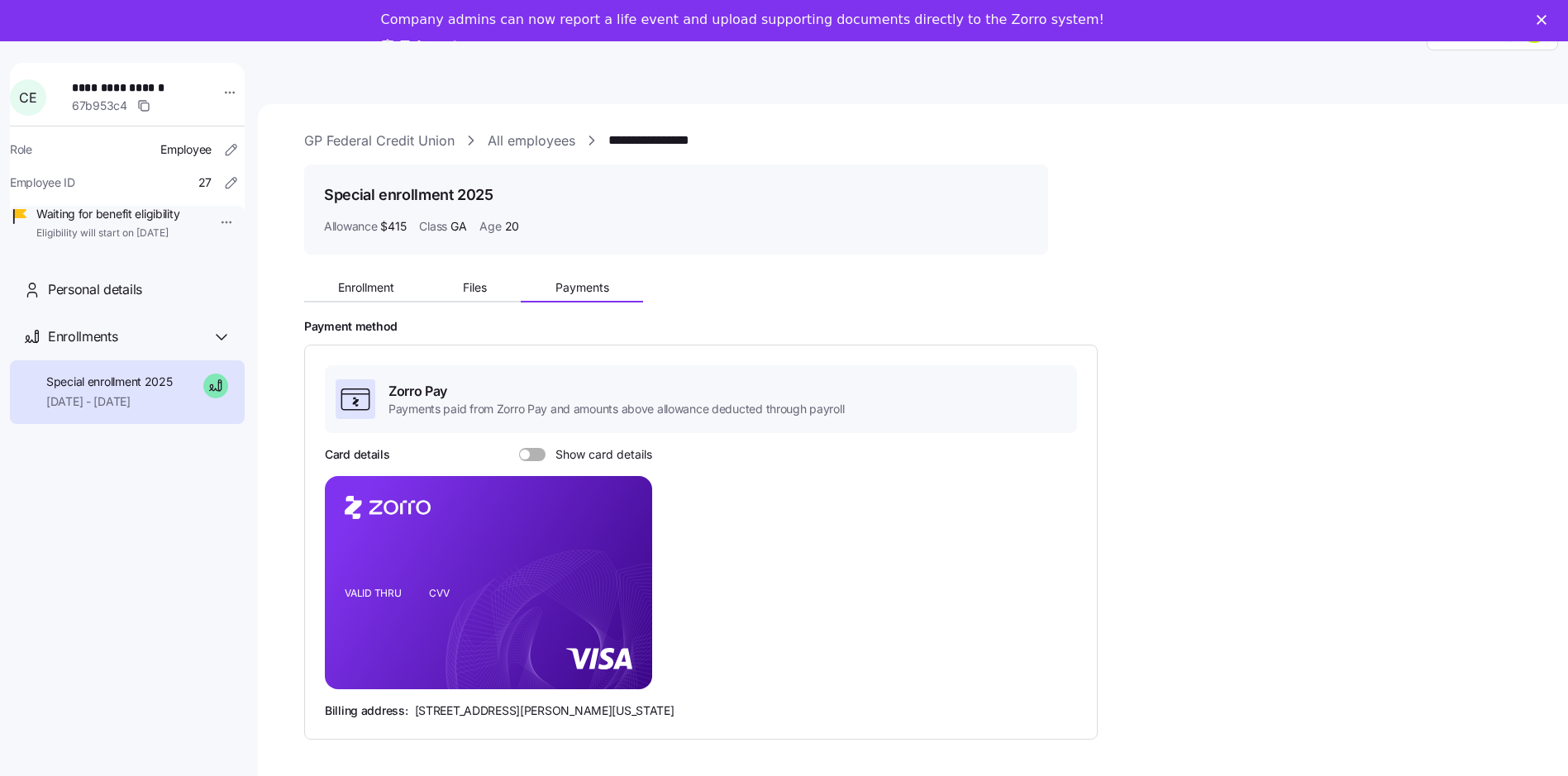
click at [509, 452] on div "Card details Show card details" at bounding box center [488, 455] width 327 height 17
click at [542, 449] on span at bounding box center [539, 455] width 17 height 13
click at [519, 448] on input "Show card details" at bounding box center [519, 448] width 0 height 0
